Goal: Task Accomplishment & Management: Use online tool/utility

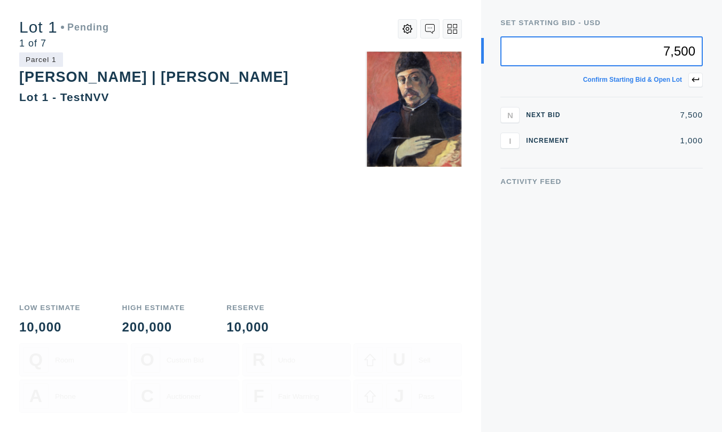
type input "7,500"
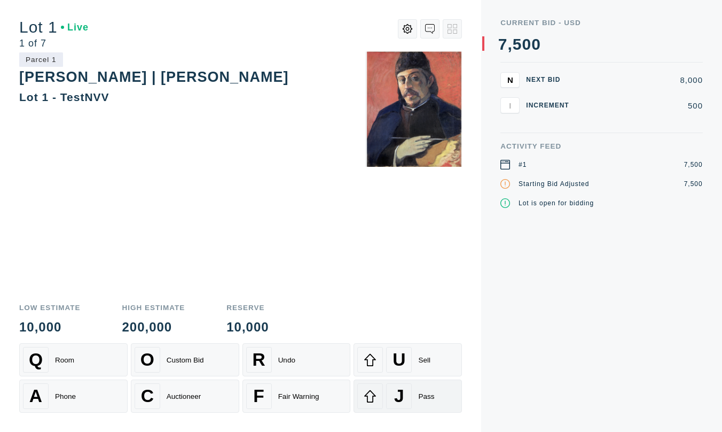
click at [418, 392] on div "J Pass" at bounding box center [407, 396] width 101 height 26
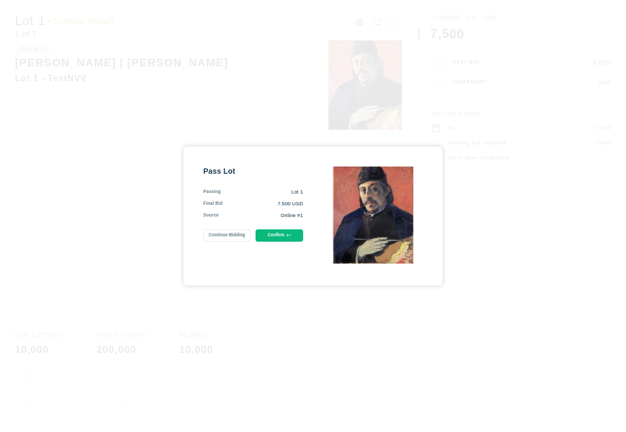
click at [289, 237] on icon at bounding box center [288, 235] width 4 height 4
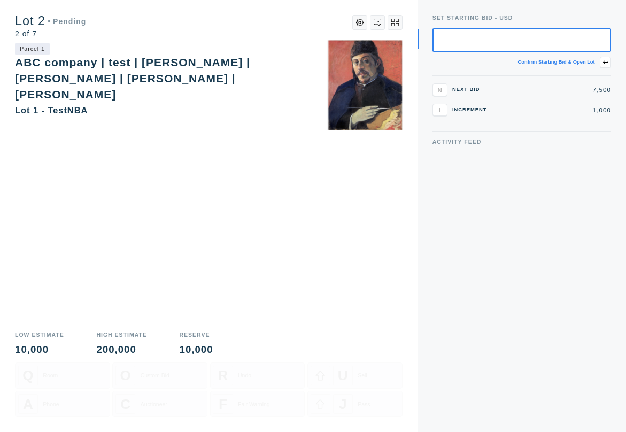
click at [395, 20] on icon at bounding box center [394, 22] width 7 height 7
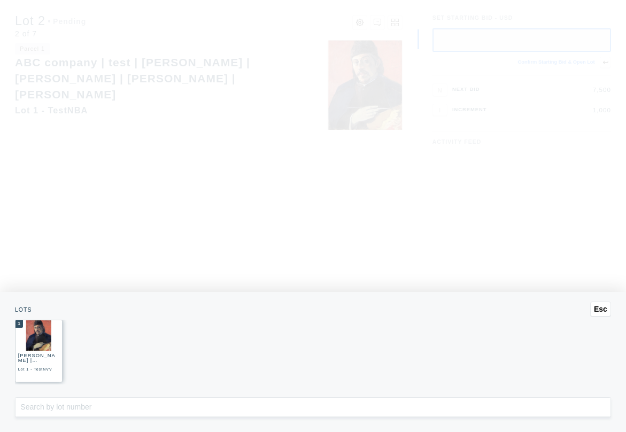
click at [27, 346] on img at bounding box center [39, 335] width 26 height 30
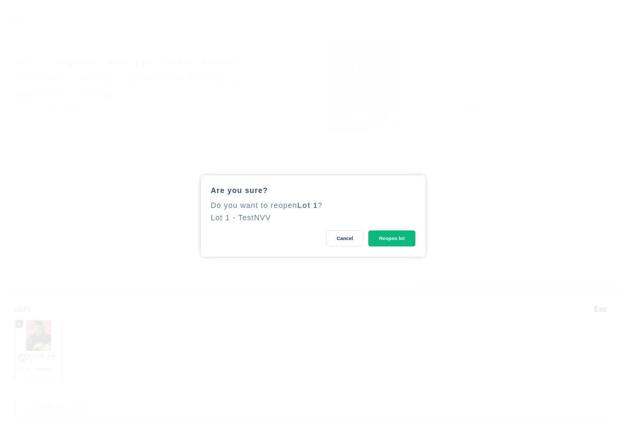
click at [398, 234] on button "Reopen lot" at bounding box center [391, 238] width 47 height 17
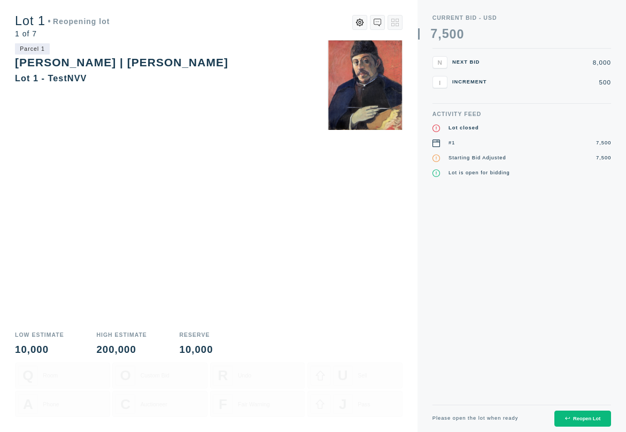
click at [576, 417] on div "Reopen Lot" at bounding box center [582, 418] width 35 height 5
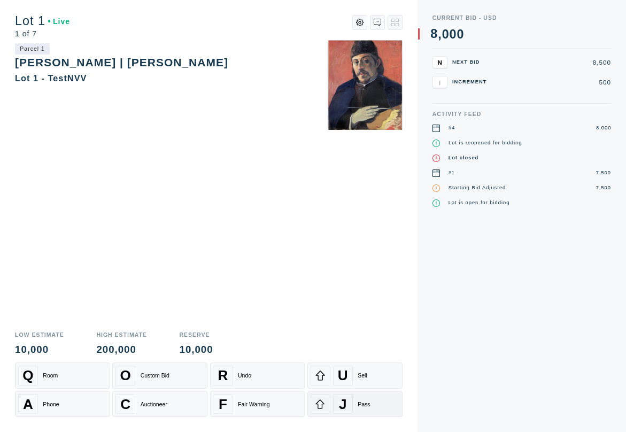
click at [371, 407] on div "J Pass" at bounding box center [354, 404] width 89 height 20
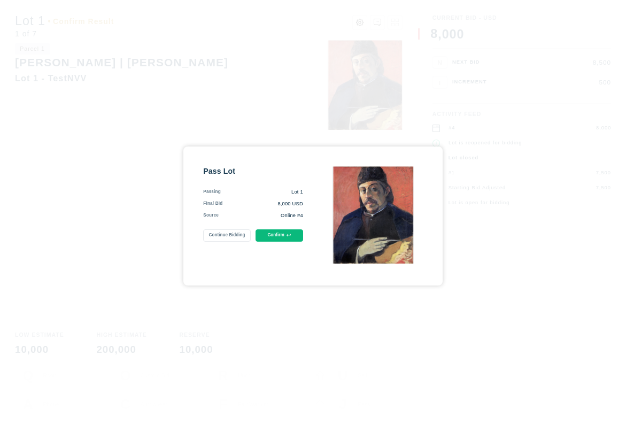
click at [277, 237] on button "Confirm" at bounding box center [279, 235] width 48 height 12
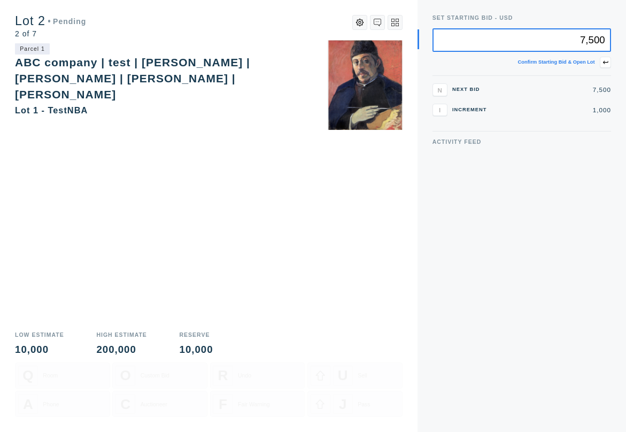
type input "7,500"
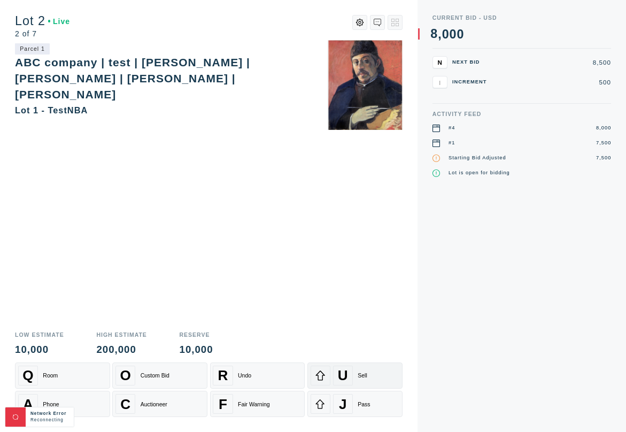
click at [362, 375] on div "Sell" at bounding box center [362, 375] width 10 height 6
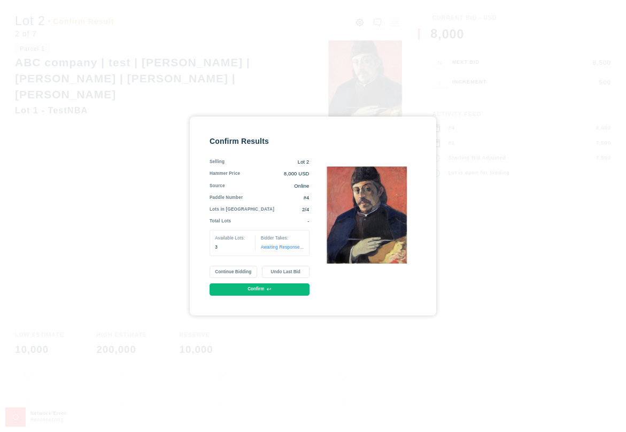
click at [240, 272] on button "Continue Bidding" at bounding box center [233, 272] width 48 height 12
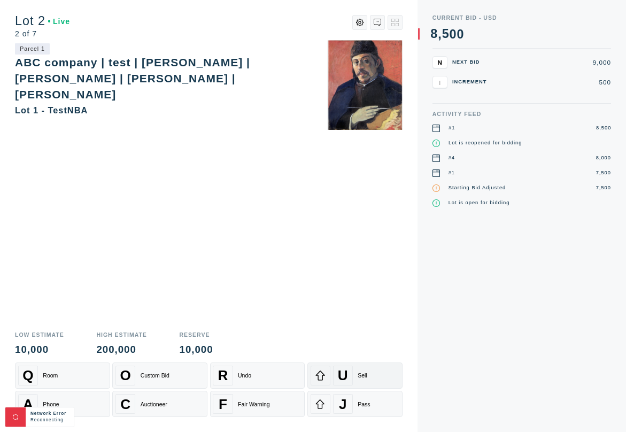
click at [371, 374] on div "U Sell" at bounding box center [354, 376] width 89 height 20
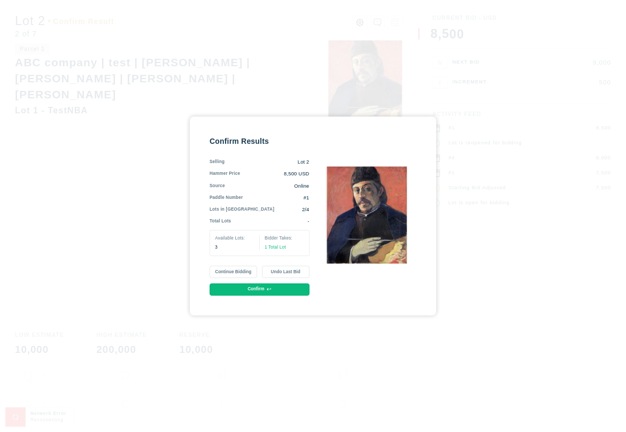
click at [242, 273] on button "Continue Bidding" at bounding box center [233, 272] width 48 height 12
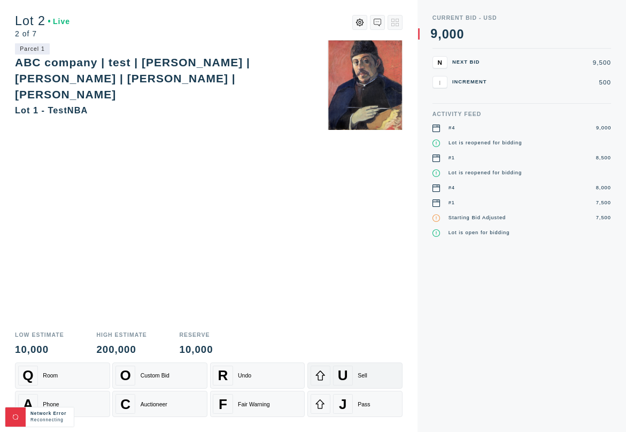
click at [367, 379] on div "U Sell" at bounding box center [354, 376] width 89 height 20
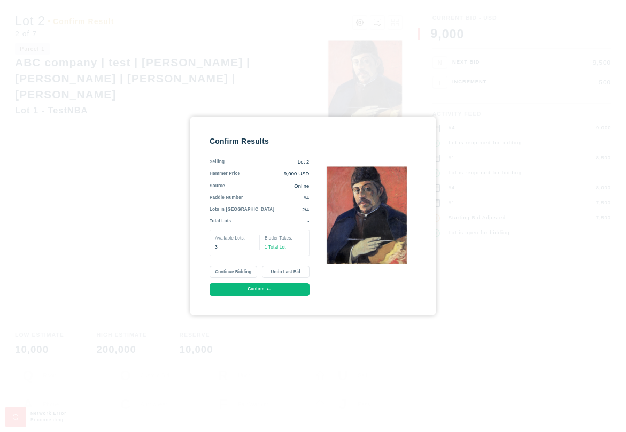
click at [256, 292] on button "Confirm" at bounding box center [259, 289] width 100 height 12
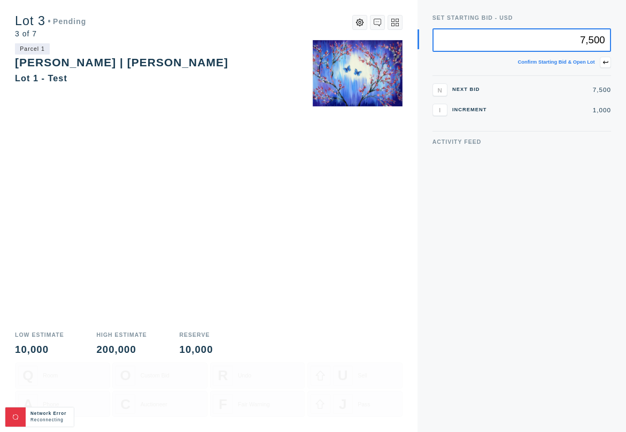
type input "7,500"
